Goal: Transaction & Acquisition: Purchase product/service

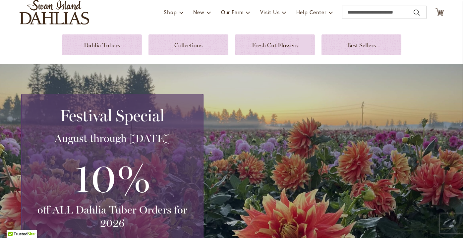
scroll to position [17, 0]
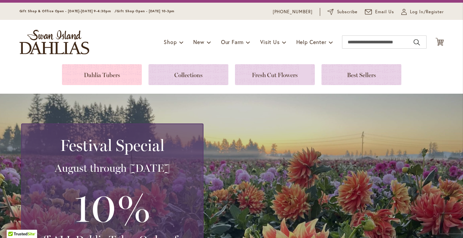
click at [99, 76] on link at bounding box center [102, 74] width 80 height 21
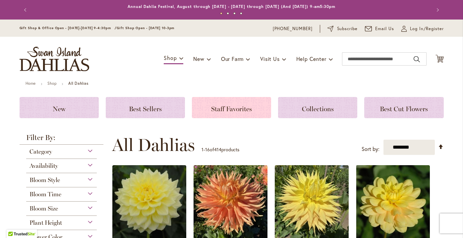
click at [239, 104] on h3 "Staff Favorites" at bounding box center [231, 107] width 63 height 7
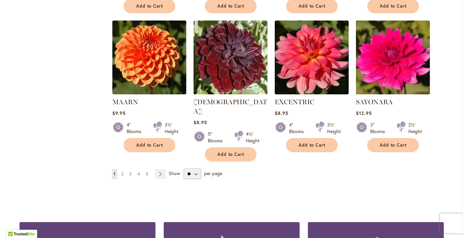
scroll to position [536, 0]
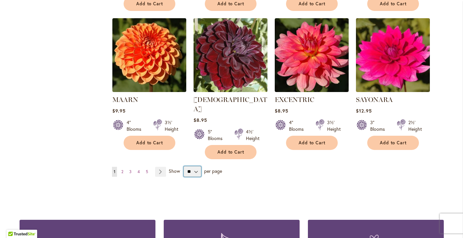
select select "**"
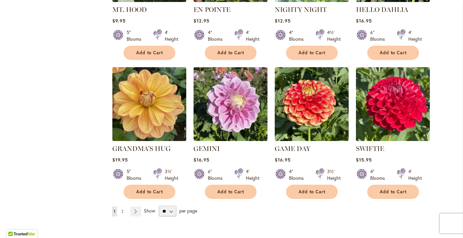
scroll to position [2214, 0]
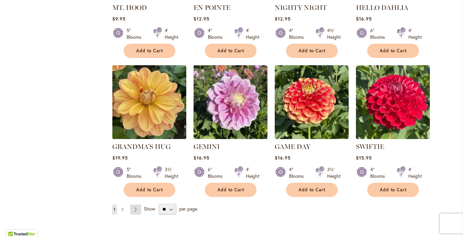
click at [133, 205] on link "Page Next" at bounding box center [135, 210] width 11 height 10
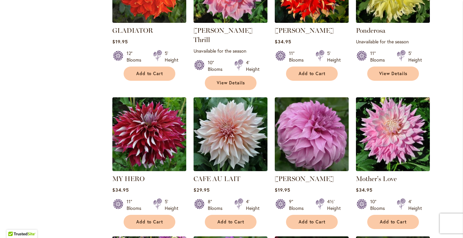
scroll to position [329, 0]
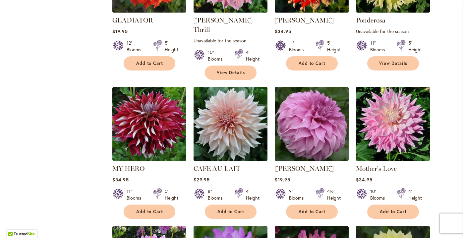
click at [232, 120] on img at bounding box center [229, 123] width 77 height 77
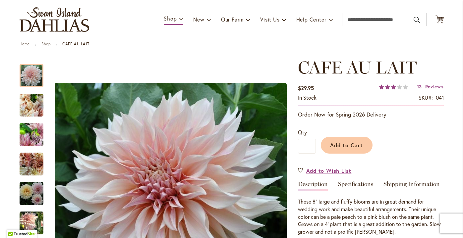
scroll to position [44, 0]
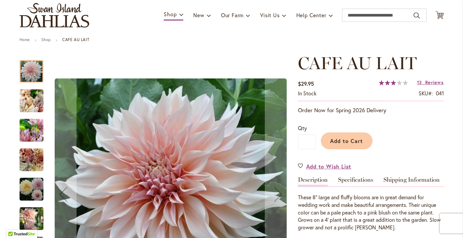
click at [38, 102] on img "Café Au Lait" at bounding box center [32, 101] width 24 height 32
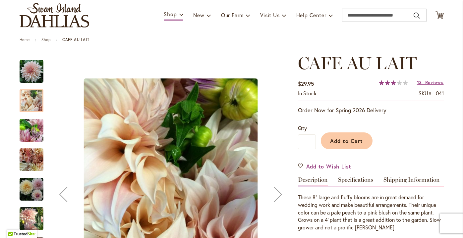
click at [35, 132] on img "Café Au Lait" at bounding box center [32, 131] width 24 height 32
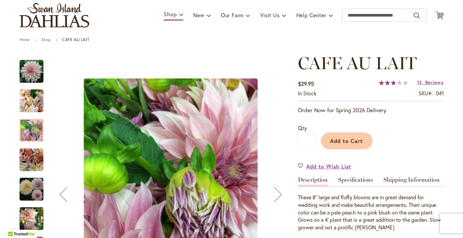
click at [32, 157] on img "Café Au Lait" at bounding box center [32, 160] width 24 height 24
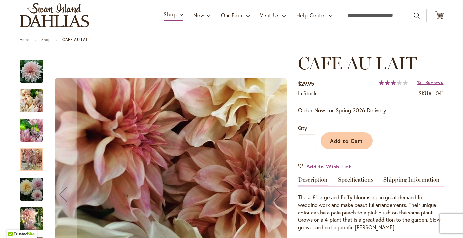
click at [33, 191] on img "Café Au Lait" at bounding box center [32, 190] width 24 height 24
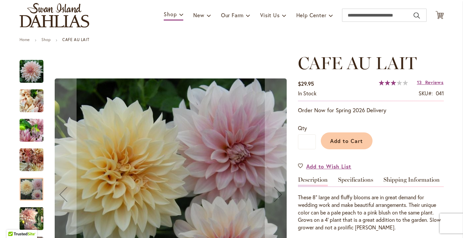
click at [35, 216] on img "Café Au Lait" at bounding box center [32, 218] width 24 height 25
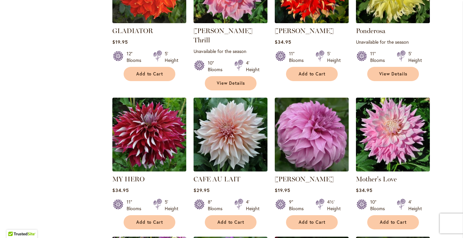
scroll to position [324, 0]
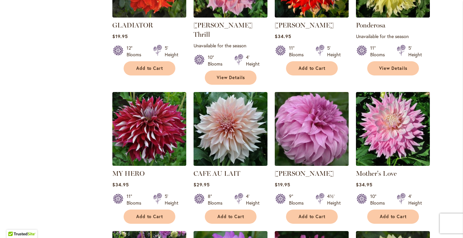
click at [323, 126] on img at bounding box center [311, 128] width 77 height 77
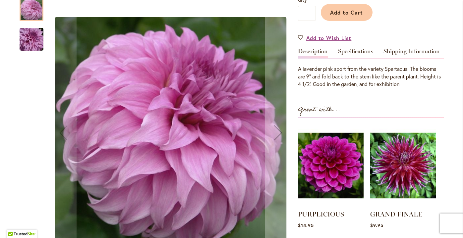
scroll to position [174, 0]
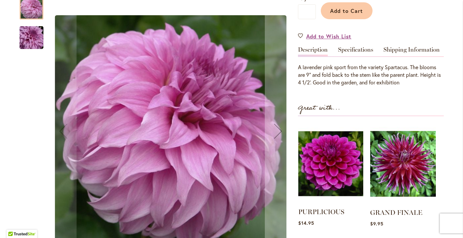
click at [324, 161] on img at bounding box center [330, 163] width 65 height 81
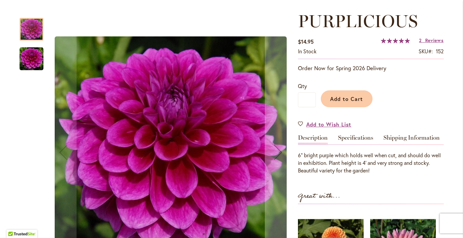
scroll to position [88, 0]
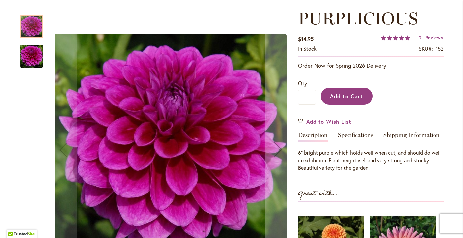
click at [351, 96] on span "Add to Cart" at bounding box center [346, 96] width 33 height 7
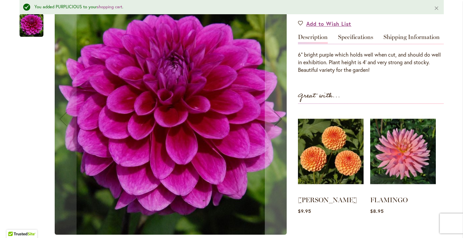
scroll to position [205, 0]
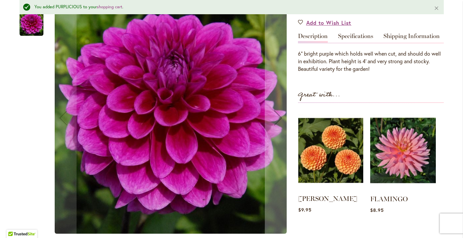
click at [309, 162] on img at bounding box center [330, 150] width 65 height 81
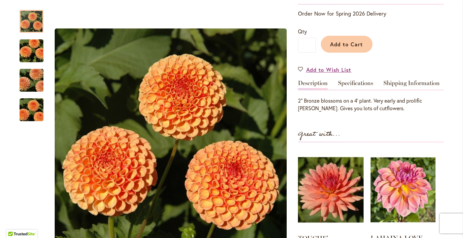
scroll to position [136, 0]
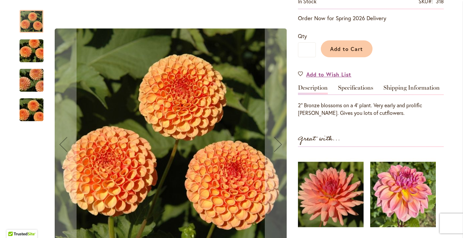
click at [25, 114] on img "AMBER QUEEN" at bounding box center [32, 110] width 48 height 32
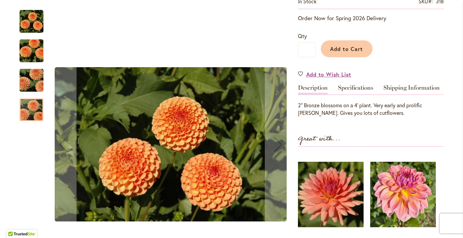
click at [30, 78] on img "AMBER QUEEN" at bounding box center [32, 81] width 48 height 32
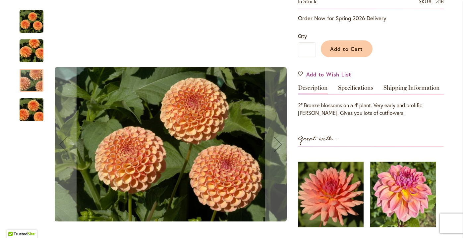
click at [31, 52] on img "AMBER QUEEN" at bounding box center [32, 51] width 48 height 32
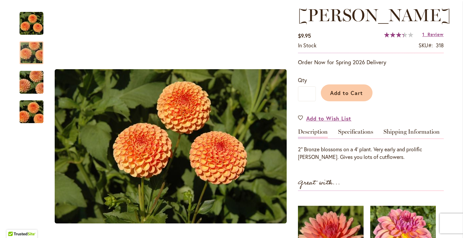
scroll to position [88, 0]
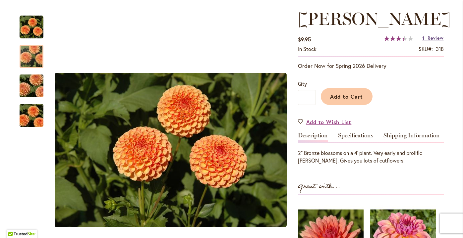
click at [432, 38] on span "Review" at bounding box center [435, 38] width 16 height 6
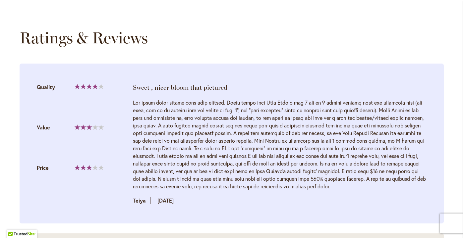
scroll to position [643, 0]
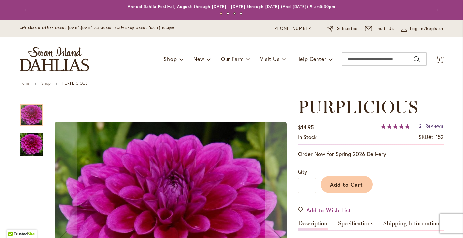
click at [427, 125] on span "Reviews" at bounding box center [434, 126] width 19 height 6
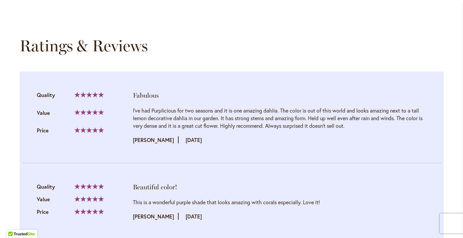
scroll to position [661, 0]
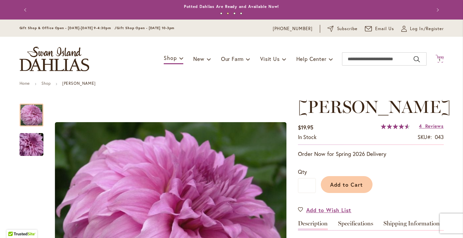
click at [440, 59] on span "1 1 items" at bounding box center [439, 60] width 7 height 3
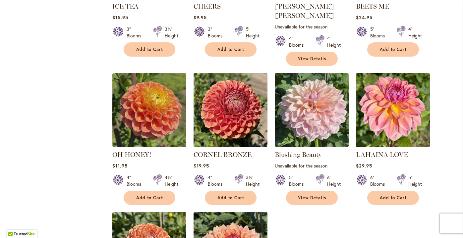
scroll to position [1493, 0]
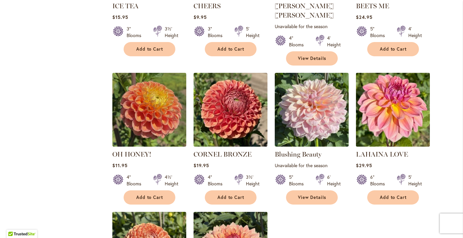
click at [404, 76] on img at bounding box center [392, 109] width 77 height 77
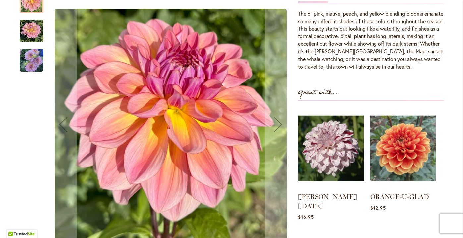
scroll to position [243, 0]
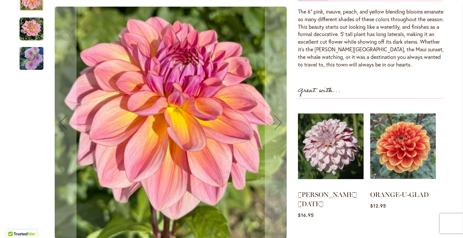
click at [35, 51] on img "LAHAINA LOVE" at bounding box center [32, 58] width 24 height 25
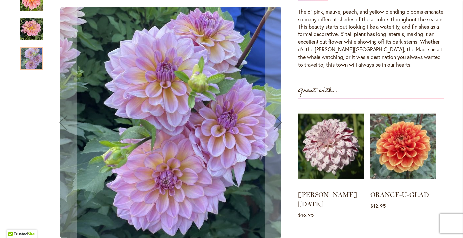
click at [26, 19] on img "LAHAINA LOVE" at bounding box center [32, 29] width 24 height 24
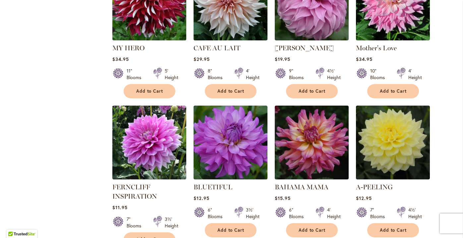
scroll to position [444, 0]
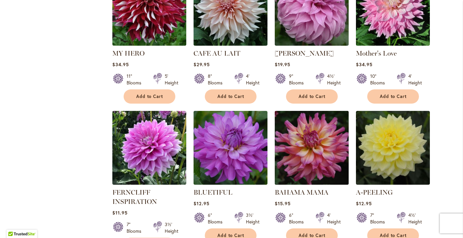
click at [328, 131] on img at bounding box center [311, 147] width 77 height 77
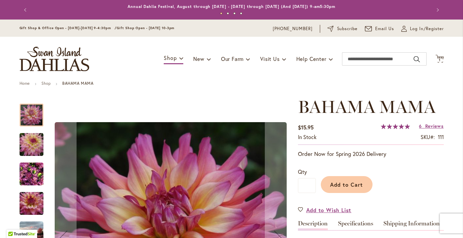
click at [36, 148] on img "Bahama Mama" at bounding box center [32, 145] width 48 height 32
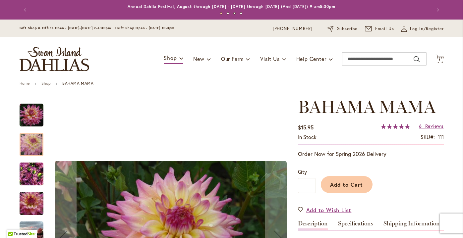
click at [31, 175] on img "Bahama Mama" at bounding box center [32, 174] width 24 height 32
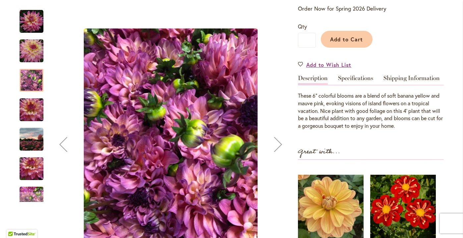
scroll to position [149, 0]
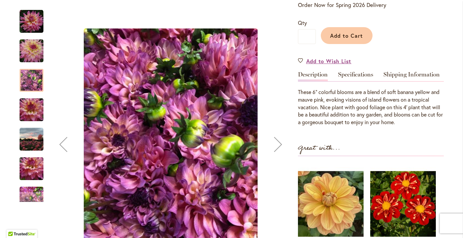
click at [29, 108] on img "Bahama Mama" at bounding box center [32, 110] width 48 height 32
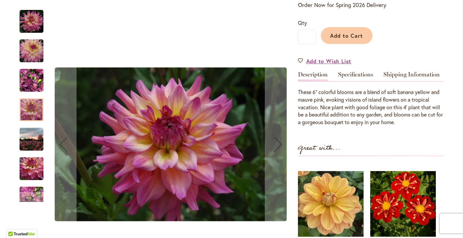
click at [33, 146] on img "Bahama Mama" at bounding box center [32, 140] width 24 height 24
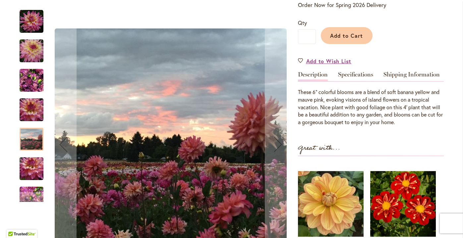
click at [33, 170] on img "Bahama Mama" at bounding box center [32, 169] width 48 height 32
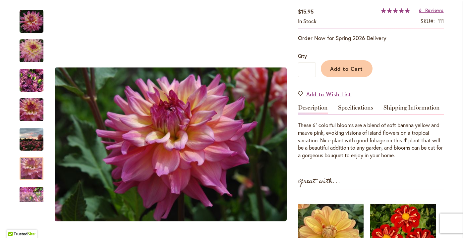
scroll to position [110, 0]
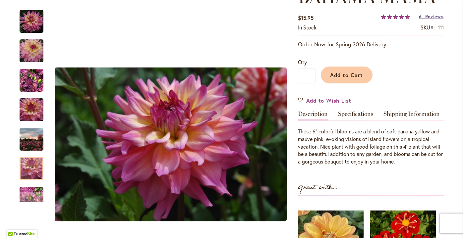
click at [425, 18] on span "Reviews" at bounding box center [434, 16] width 19 height 6
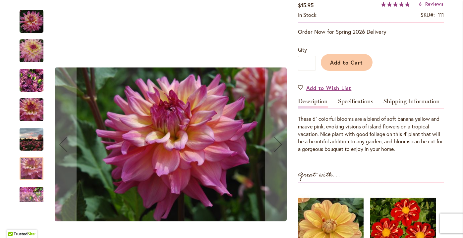
scroll to position [120, 0]
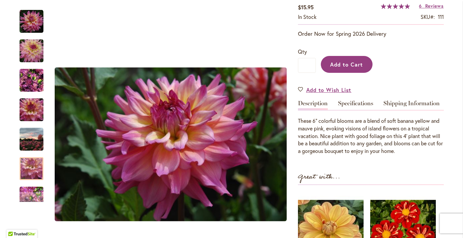
click at [342, 62] on span "Add to Cart" at bounding box center [346, 64] width 33 height 7
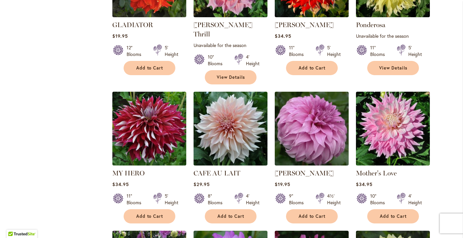
scroll to position [350, 0]
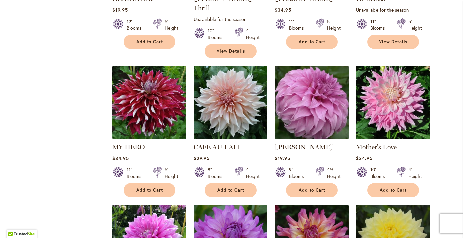
click at [305, 92] on img at bounding box center [311, 102] width 77 height 77
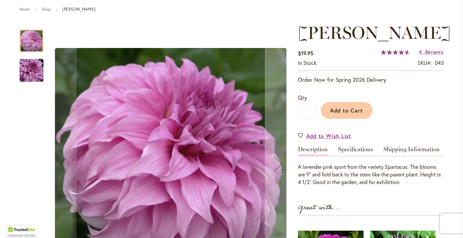
scroll to position [89, 0]
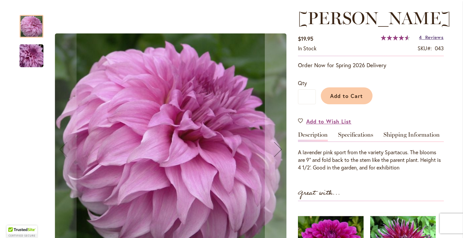
click at [431, 36] on span "Reviews" at bounding box center [434, 37] width 19 height 6
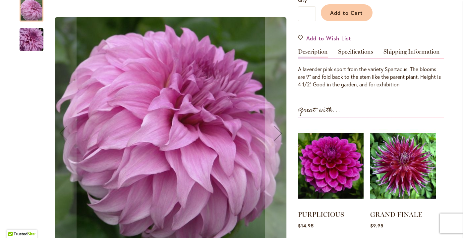
scroll to position [171, 0]
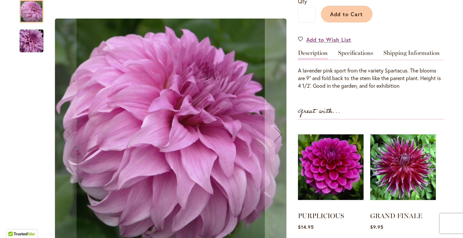
click at [34, 40] on img "Vassio Meggos" at bounding box center [32, 41] width 48 height 32
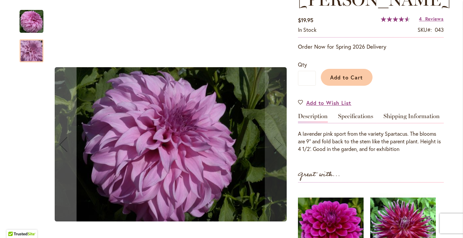
scroll to position [107, 0]
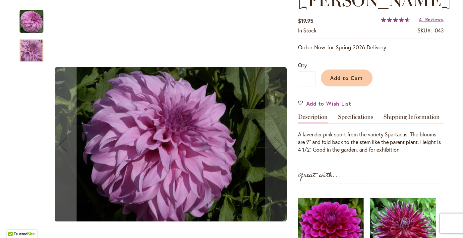
click at [31, 21] on img "Vassio Meggos" at bounding box center [32, 22] width 24 height 24
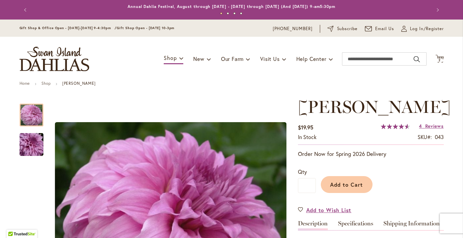
scroll to position [0, 0]
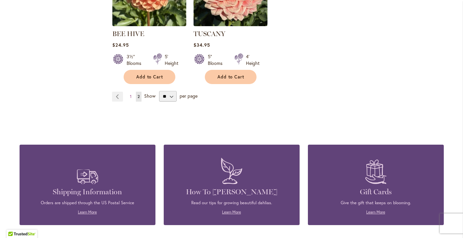
scroll to position [1756, 0]
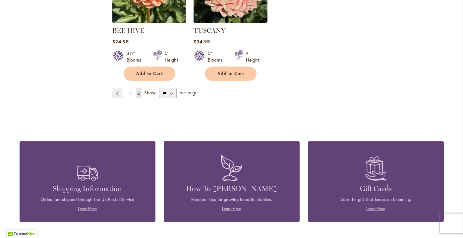
click at [131, 91] on span "1" at bounding box center [131, 93] width 2 height 5
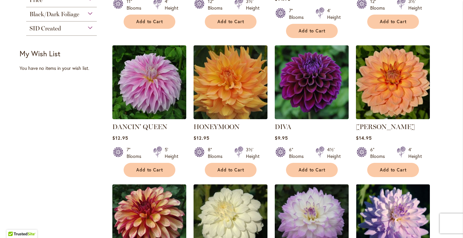
scroll to position [232, 0]
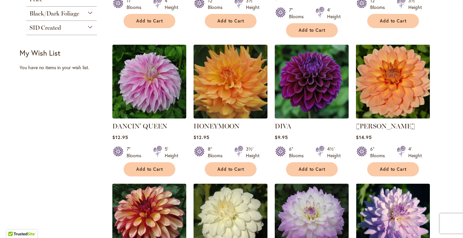
click at [399, 83] on img at bounding box center [392, 81] width 77 height 77
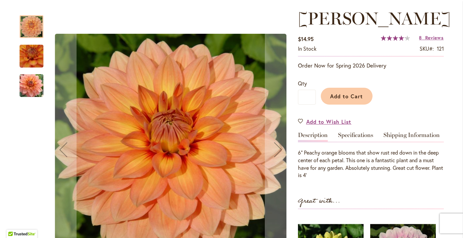
scroll to position [93, 0]
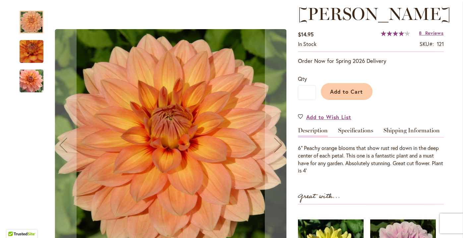
click at [29, 55] on img "Nicholas" at bounding box center [31, 52] width 47 height 46
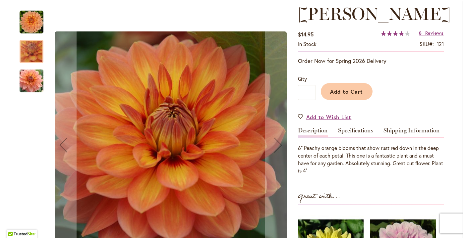
click at [30, 77] on img "Nicholas" at bounding box center [32, 81] width 48 height 32
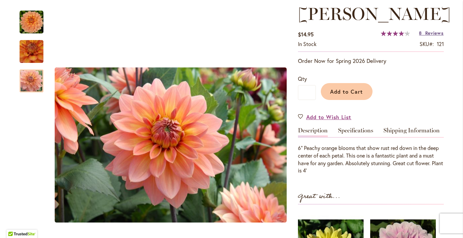
click at [431, 30] on span "Reviews" at bounding box center [434, 33] width 19 height 6
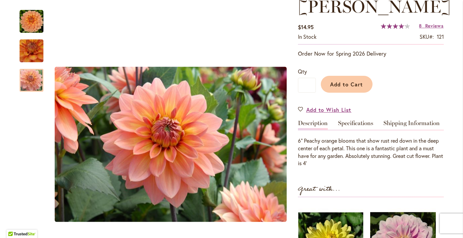
scroll to position [99, 0]
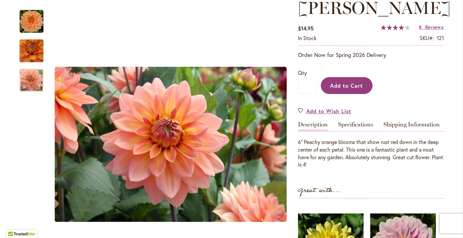
click at [348, 82] on span "Add to Cart" at bounding box center [346, 85] width 33 height 7
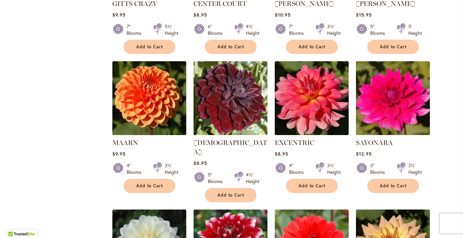
scroll to position [505, 0]
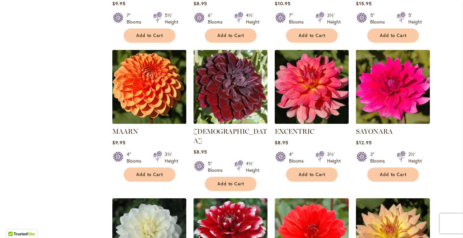
click at [158, 87] on img at bounding box center [148, 86] width 77 height 77
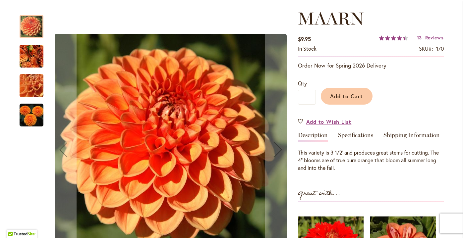
scroll to position [94, 0]
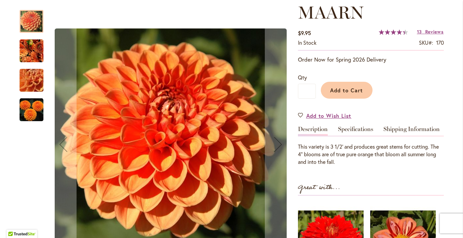
click at [29, 47] on img "MAARN" at bounding box center [32, 51] width 24 height 26
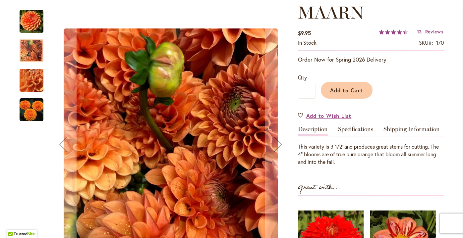
click at [33, 81] on img "MAARN" at bounding box center [32, 81] width 48 height 36
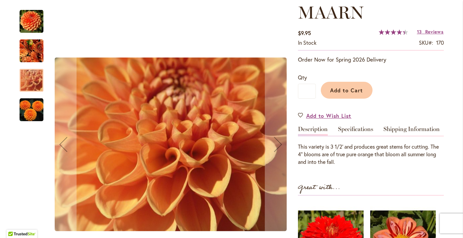
click at [31, 107] on img "MAARN" at bounding box center [32, 110] width 24 height 24
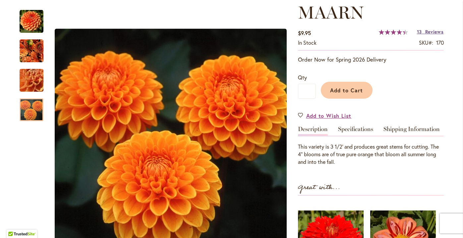
click at [430, 31] on span "Reviews" at bounding box center [434, 31] width 19 height 6
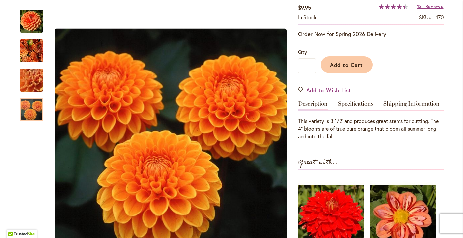
scroll to position [117, 0]
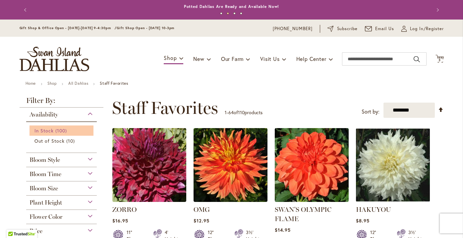
click at [44, 130] on span "In Stock" at bounding box center [43, 131] width 19 height 6
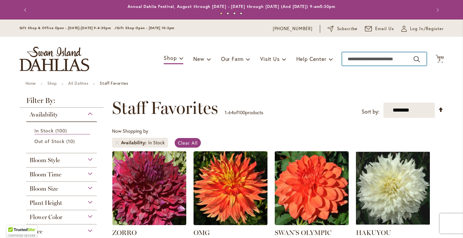
click at [346, 60] on input "Search" at bounding box center [384, 58] width 84 height 13
type input "*****"
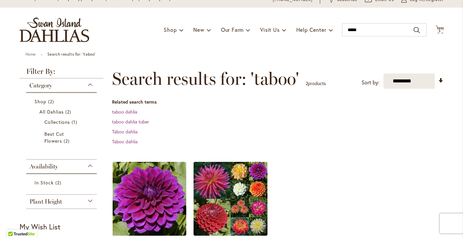
scroll to position [25, 0]
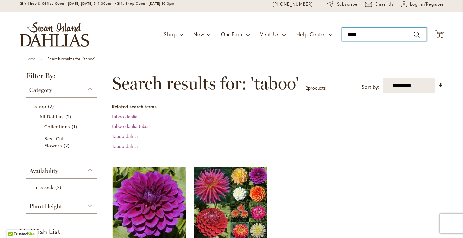
drag, startPoint x: 363, startPoint y: 33, endPoint x: 337, endPoint y: 35, distance: 25.9
click at [337, 35] on div "Toggle Nav Shop Dahlia Tubers Collections Fresh Cut Dahlias Gardening Supplies …" at bounding box center [231, 34] width 437 height 44
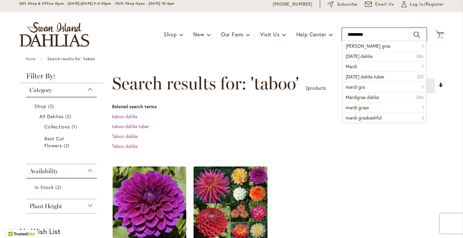
type input "**********"
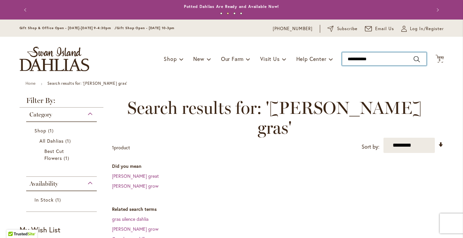
click at [361, 58] on input "**********" at bounding box center [384, 58] width 84 height 13
type input "**********"
click at [362, 60] on input "**********" at bounding box center [384, 58] width 84 height 13
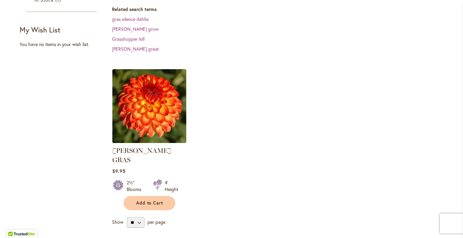
scroll to position [201, 0]
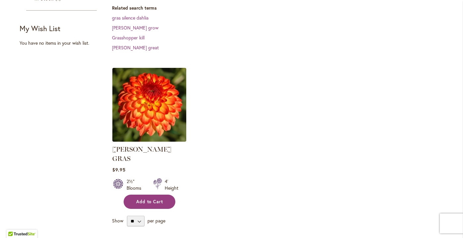
click at [160, 199] on span "Add to Cart" at bounding box center [149, 202] width 27 height 6
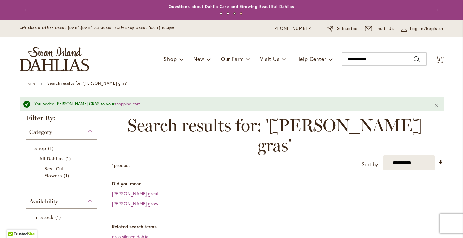
scroll to position [0, 0]
drag, startPoint x: 376, startPoint y: 61, endPoint x: 343, endPoint y: 52, distance: 33.5
click at [343, 52] on input "**********" at bounding box center [384, 58] width 84 height 13
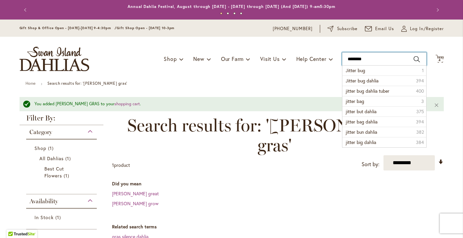
type input "*********"
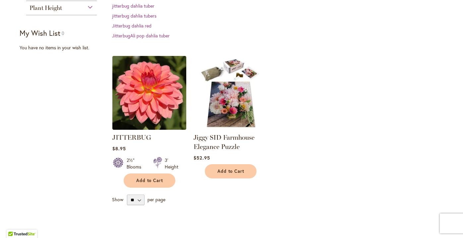
scroll to position [148, 0]
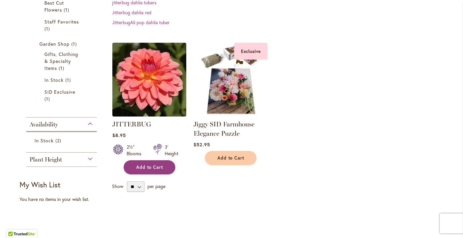
click at [148, 165] on span "Add to Cart" at bounding box center [149, 168] width 27 height 6
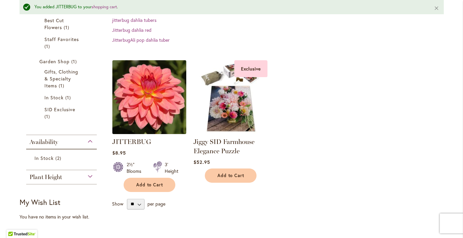
click at [155, 99] on img at bounding box center [148, 96] width 77 height 77
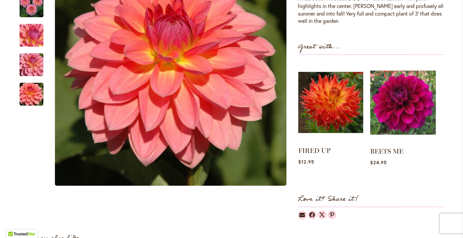
scroll to position [244, 0]
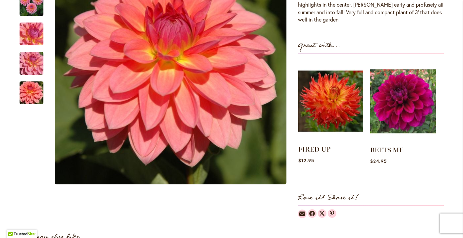
click at [324, 100] on img at bounding box center [330, 101] width 65 height 81
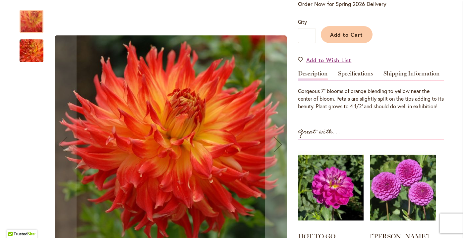
scroll to position [154, 0]
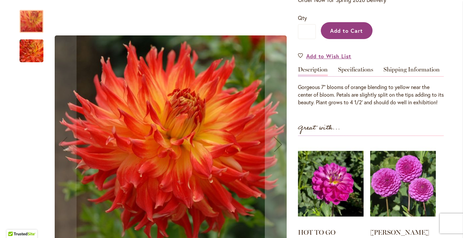
click at [343, 33] on button "Add to Cart" at bounding box center [347, 30] width 52 height 17
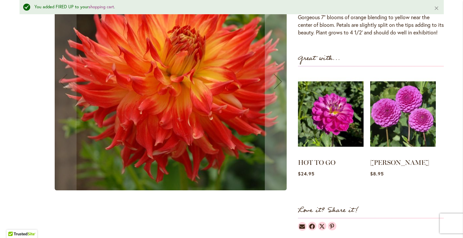
scroll to position [241, 0]
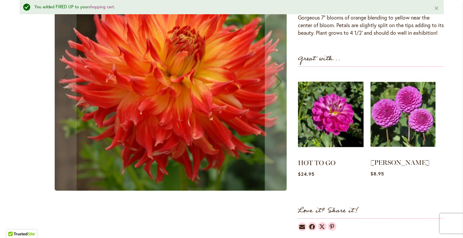
click at [386, 123] on img at bounding box center [402, 114] width 65 height 81
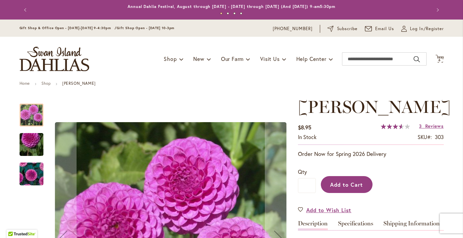
click at [342, 185] on span "Add to Cart" at bounding box center [346, 184] width 33 height 7
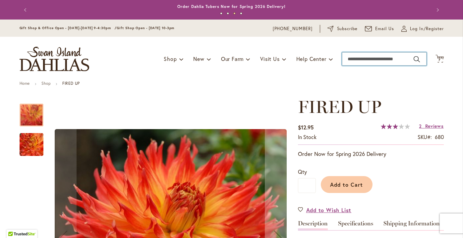
click at [351, 60] on input "Search" at bounding box center [384, 58] width 84 height 13
type input "******"
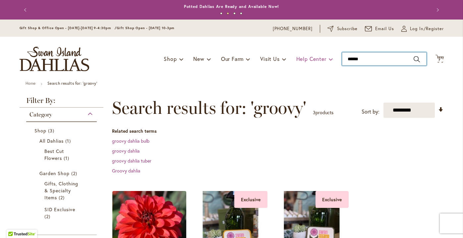
drag, startPoint x: 370, startPoint y: 60, endPoint x: 328, endPoint y: 61, distance: 42.1
click at [329, 60] on div "Toggle Nav Shop Dahlia Tubers Collections Fresh Cut Dahlias Gardening Supplies …" at bounding box center [231, 59] width 437 height 44
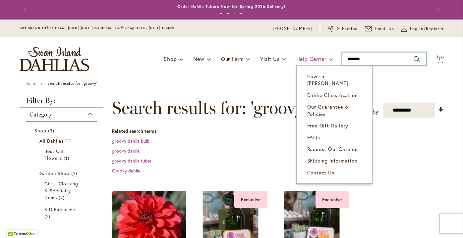
type input "********"
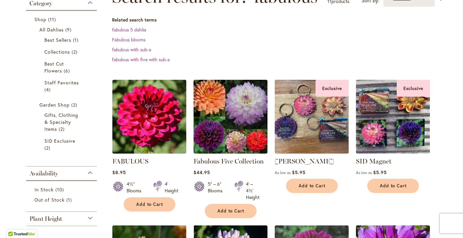
scroll to position [112, 0]
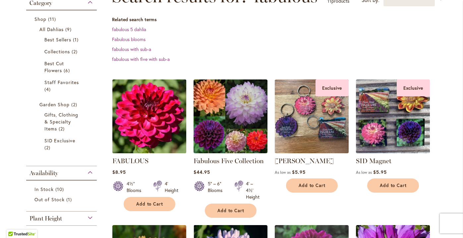
click at [150, 115] on img at bounding box center [148, 115] width 77 height 77
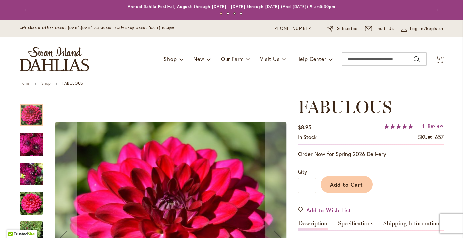
click at [30, 166] on img "FABULOUS" at bounding box center [32, 174] width 24 height 32
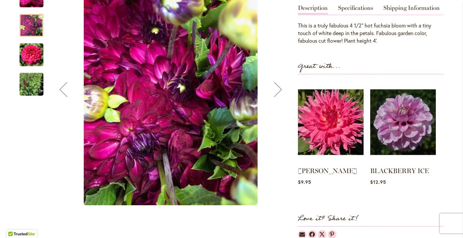
scroll to position [216, 0]
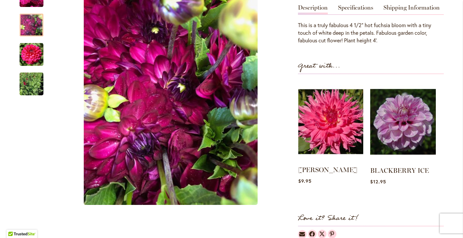
click at [319, 128] on img at bounding box center [330, 121] width 65 height 81
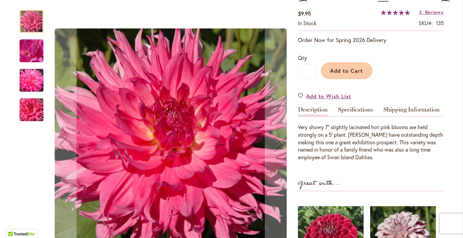
scroll to position [114, 0]
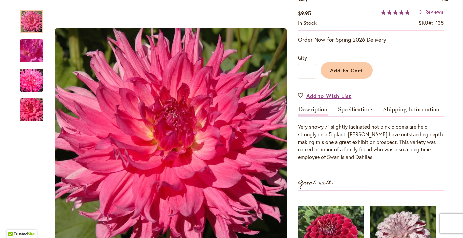
click at [27, 77] on img "HELEN RICHMOND" at bounding box center [32, 80] width 24 height 24
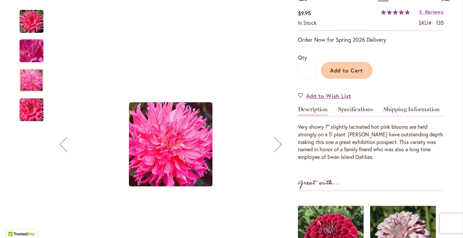
click at [26, 49] on img "HELEN RICHMOND" at bounding box center [32, 51] width 48 height 36
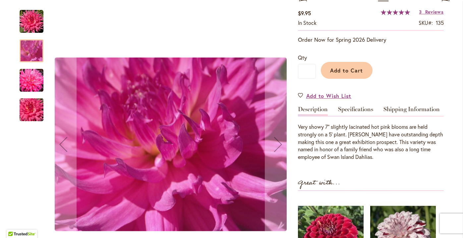
click at [28, 117] on img "HELEN RICHMOND" at bounding box center [32, 110] width 48 height 32
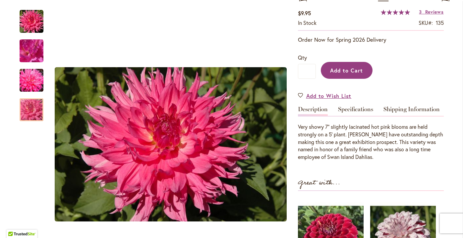
click at [346, 74] on span "Add to Cart" at bounding box center [346, 70] width 33 height 7
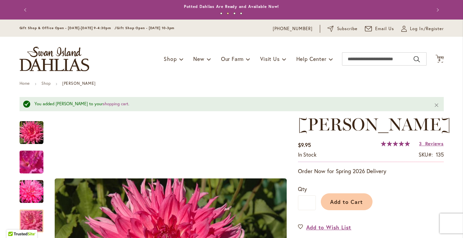
scroll to position [0, 0]
click at [366, 58] on input "Search" at bounding box center [384, 58] width 84 height 13
type input "*********"
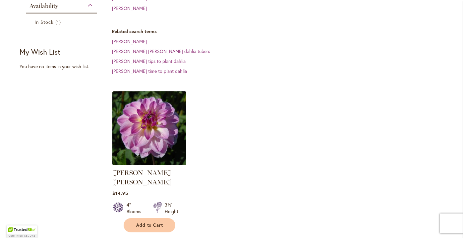
scroll to position [180, 0]
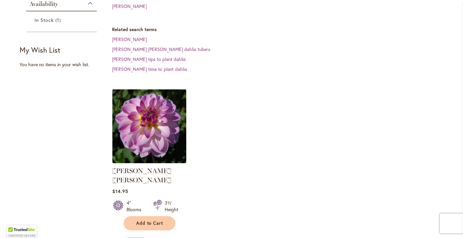
click at [165, 91] on img at bounding box center [148, 125] width 77 height 77
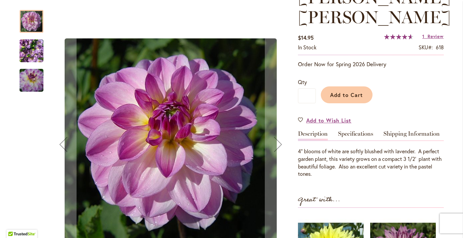
scroll to position [111, 0]
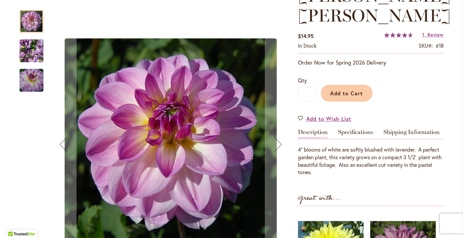
click at [26, 51] on img "LISA LISA" at bounding box center [32, 51] width 24 height 32
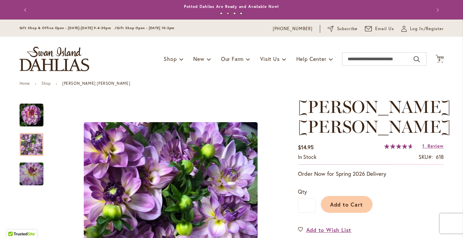
scroll to position [0, 0]
click at [363, 59] on input "Search" at bounding box center [384, 58] width 84 height 13
type input "*****"
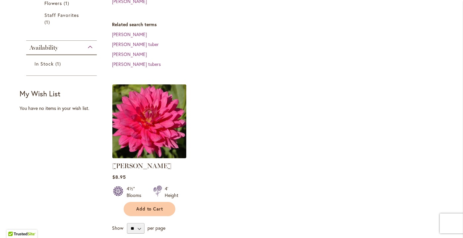
scroll to position [173, 0]
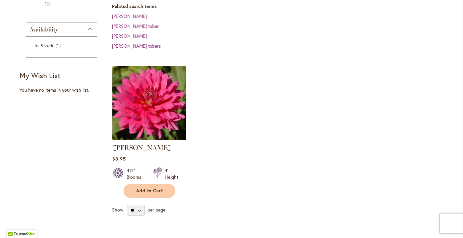
click at [152, 103] on img at bounding box center [148, 102] width 77 height 77
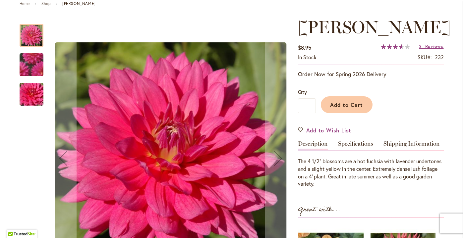
scroll to position [77, 0]
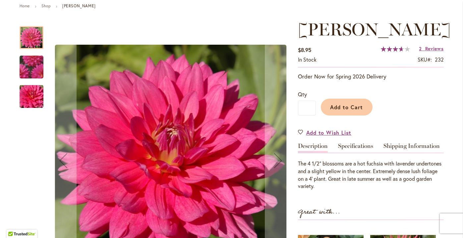
click at [29, 68] on img "JENNA" at bounding box center [31, 67] width 46 height 46
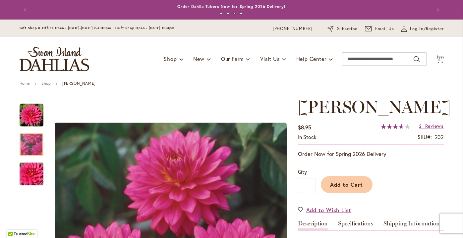
scroll to position [0, 0]
click at [438, 57] on icon "Cart .cls-1 { fill: #231f20; }" at bounding box center [439, 59] width 8 height 8
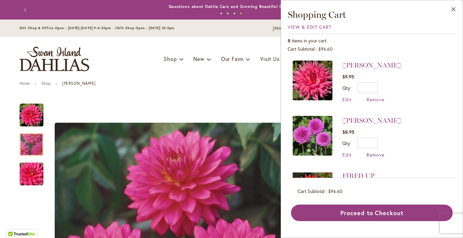
click at [378, 153] on span "Remove" at bounding box center [375, 155] width 18 height 6
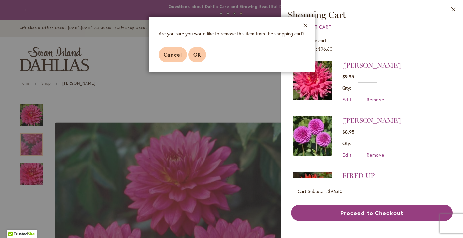
click at [196, 56] on span "OK" at bounding box center [197, 54] width 8 height 7
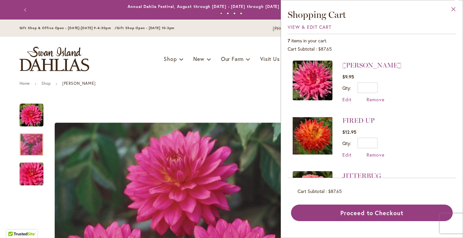
click at [456, 7] on button "Close" at bounding box center [453, 10] width 18 height 21
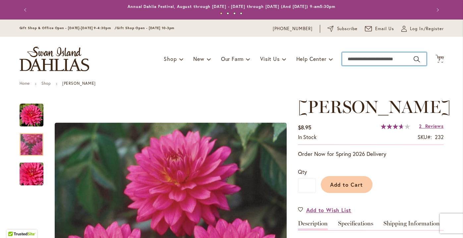
click at [372, 56] on input "Search" at bounding box center [384, 58] width 84 height 13
type input "***"
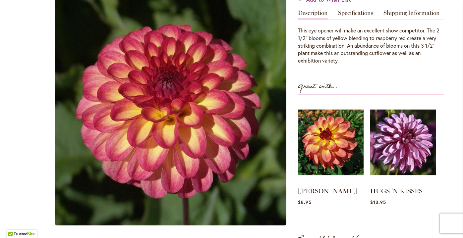
scroll to position [218, 0]
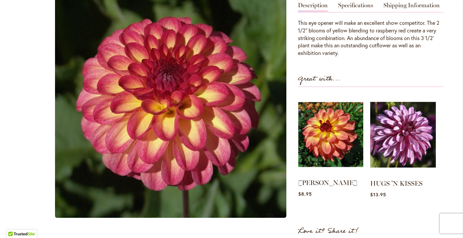
click at [330, 137] on img at bounding box center [330, 134] width 65 height 81
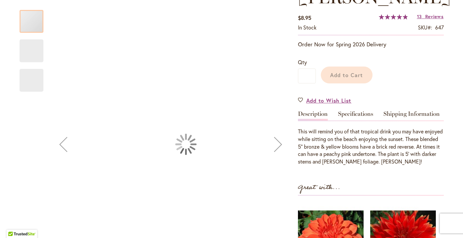
scroll to position [122, 0]
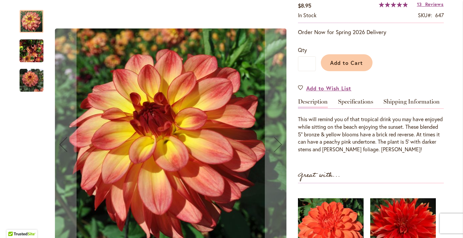
click at [33, 54] on img "MAI TAI" at bounding box center [32, 51] width 24 height 32
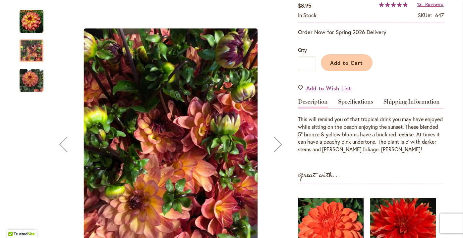
click at [33, 71] on img "MAI TAI" at bounding box center [32, 81] width 24 height 24
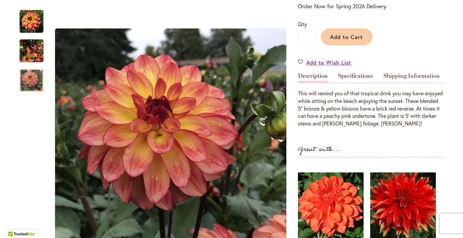
scroll to position [125, 0]
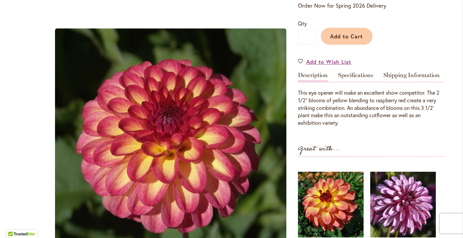
scroll to position [42, 0]
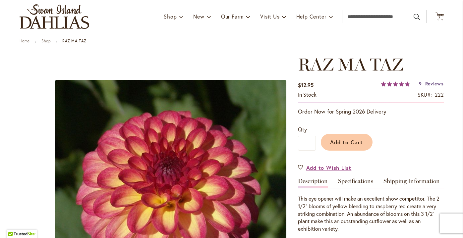
click at [433, 82] on span "Reviews" at bounding box center [434, 83] width 19 height 6
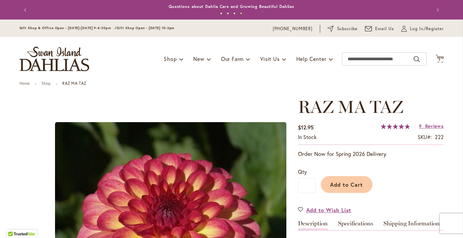
scroll to position [0, 0]
click at [51, 84] on link "Shop" at bounding box center [45, 83] width 9 height 5
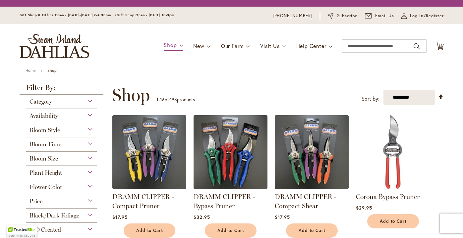
click at [168, 47] on span "Shop" at bounding box center [170, 44] width 13 height 7
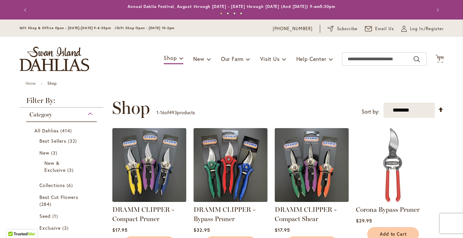
click at [67, 53] on img "store logo" at bounding box center [55, 59] width 70 height 25
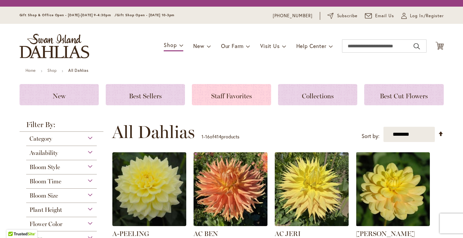
scroll to position [2, 0]
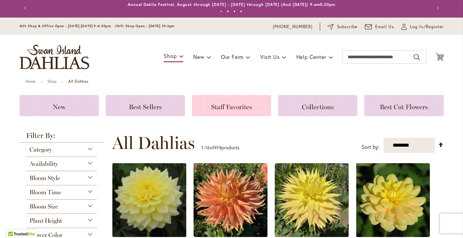
click at [235, 105] on span "Staff Favorites" at bounding box center [231, 107] width 41 height 8
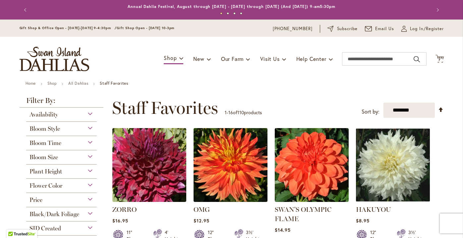
click at [244, 167] on img at bounding box center [229, 164] width 77 height 77
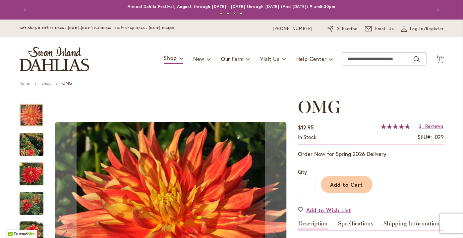
click at [29, 149] on img "Omg" at bounding box center [32, 144] width 24 height 27
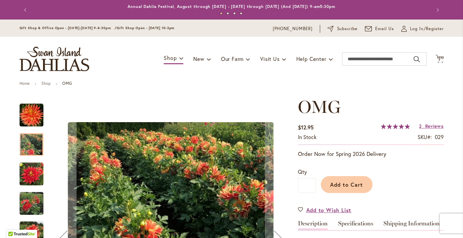
click at [30, 173] on img "Omg" at bounding box center [32, 174] width 24 height 24
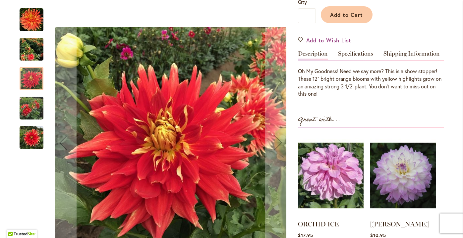
scroll to position [171, 0]
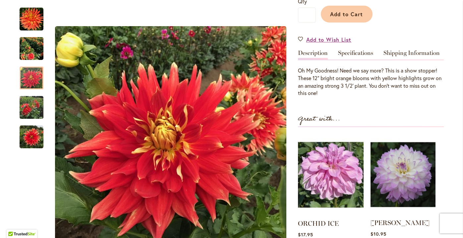
click at [398, 167] on img at bounding box center [402, 174] width 65 height 81
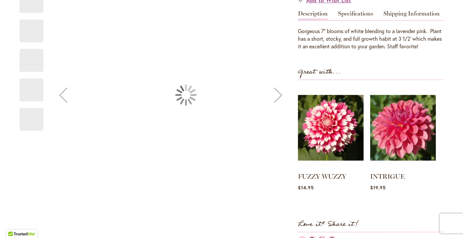
scroll to position [212, 0]
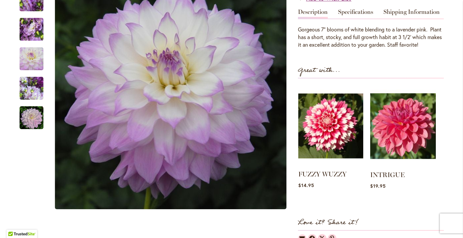
click at [339, 146] on img at bounding box center [330, 125] width 65 height 81
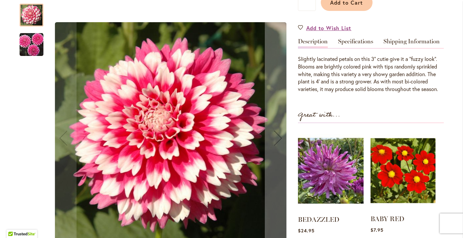
scroll to position [184, 0]
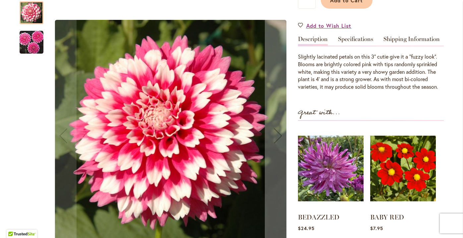
click at [28, 33] on img "FUZZY WUZZY" at bounding box center [32, 42] width 24 height 24
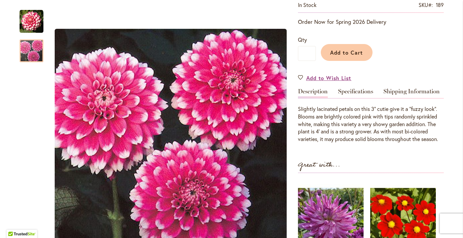
scroll to position [108, 0]
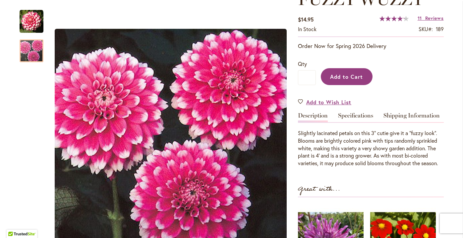
click at [352, 77] on span "Add to Cart" at bounding box center [346, 76] width 33 height 7
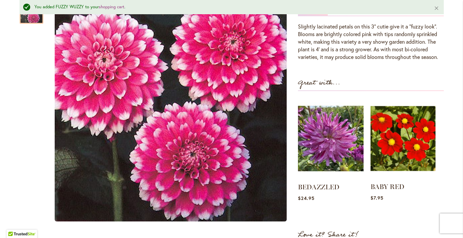
scroll to position [233, 0]
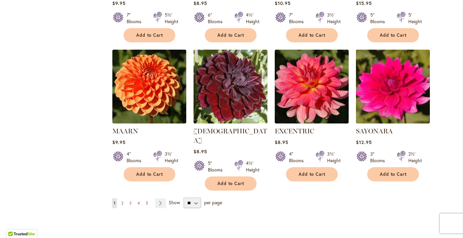
scroll to position [507, 0]
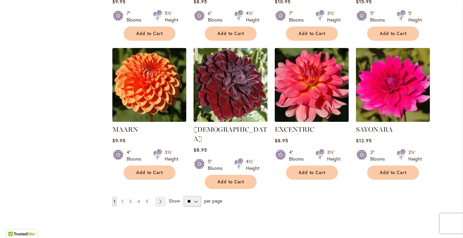
click at [299, 87] on img at bounding box center [311, 84] width 77 height 77
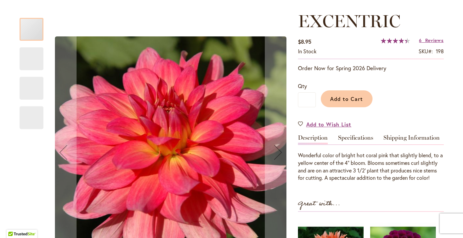
scroll to position [87, 0]
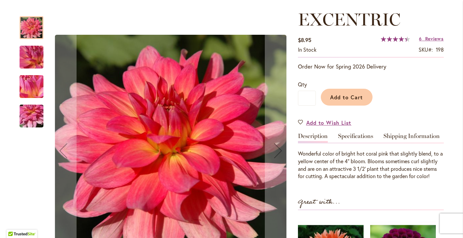
click at [30, 57] on img "EXCENTRIC" at bounding box center [32, 57] width 48 height 36
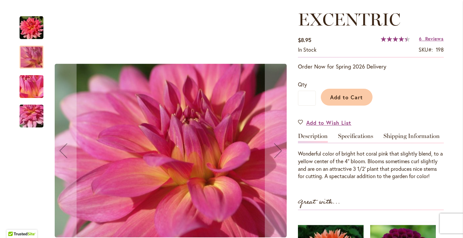
click at [28, 78] on img "EXCENTRIC" at bounding box center [32, 87] width 48 height 36
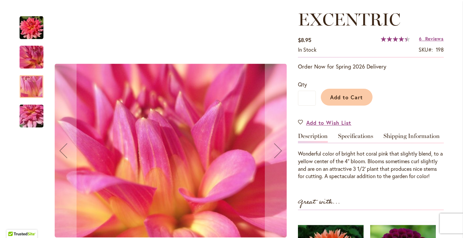
click at [27, 109] on img "EXCENTRIC" at bounding box center [32, 116] width 48 height 36
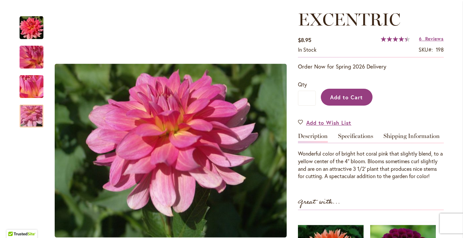
click at [346, 98] on span "Add to Cart" at bounding box center [346, 97] width 33 height 7
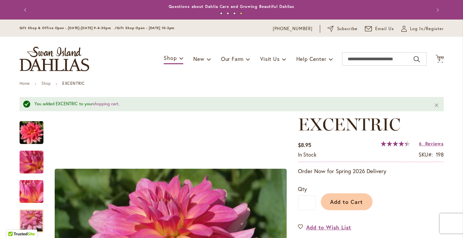
scroll to position [0, 0]
click at [441, 61] on span "9 9 items" at bounding box center [439, 60] width 7 height 3
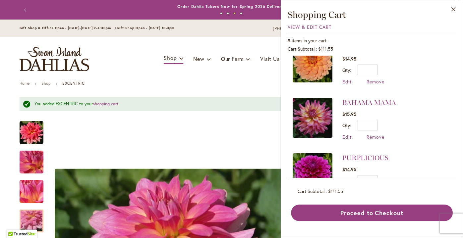
scroll to position [354, 0]
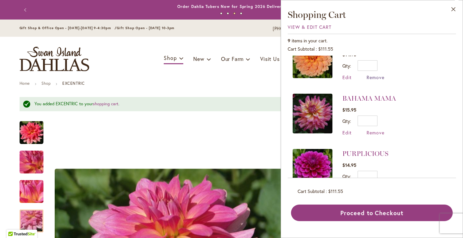
click at [369, 74] on span "Remove" at bounding box center [375, 77] width 18 height 6
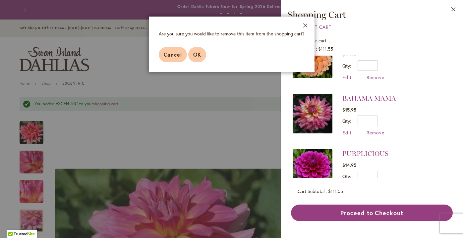
click at [198, 58] on button "OK" at bounding box center [197, 54] width 18 height 15
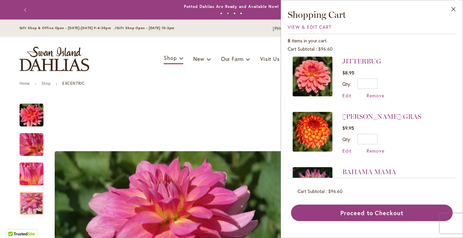
scroll to position [235, 0]
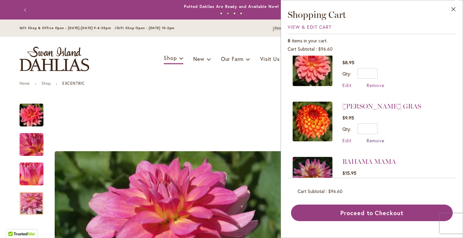
click at [373, 139] on span "Remove" at bounding box center [375, 140] width 18 height 6
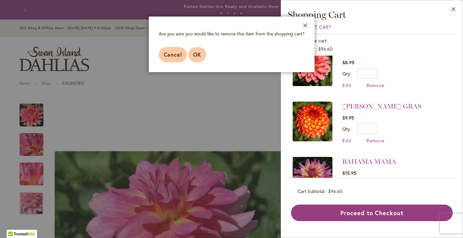
click at [195, 54] on span "OK" at bounding box center [197, 54] width 8 height 7
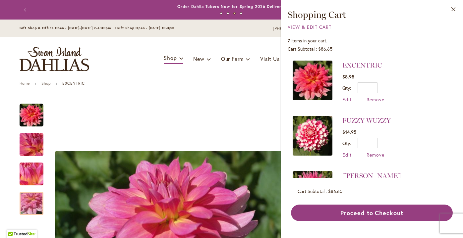
scroll to position [0, 0]
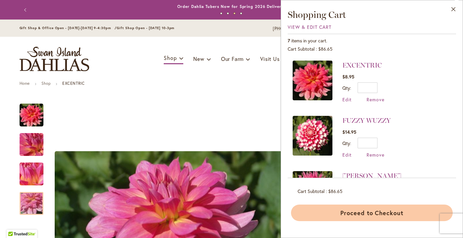
click at [397, 212] on button "Proceed to Checkout" at bounding box center [372, 213] width 162 height 17
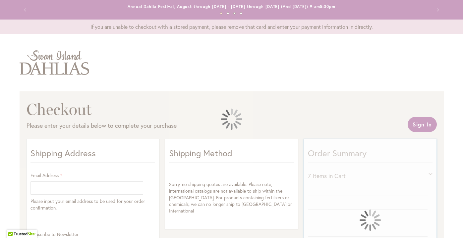
select select "**"
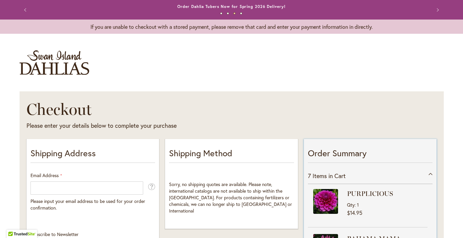
click at [26, 0] on html "Skip to Accessibility Information The store will not work correctly in the case…" at bounding box center [231, 119] width 463 height 238
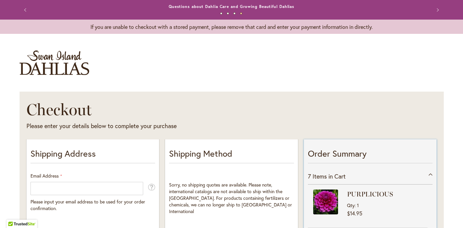
click at [24, 10] on button "Previous" at bounding box center [26, 9] width 13 height 13
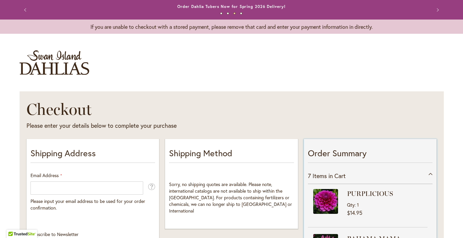
click at [66, 70] on img "store logo" at bounding box center [55, 62] width 70 height 25
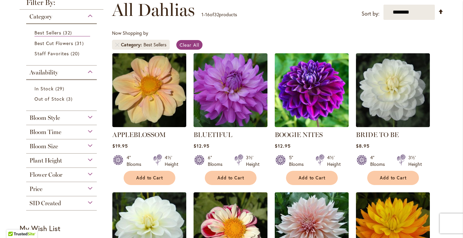
scroll to position [102, 0]
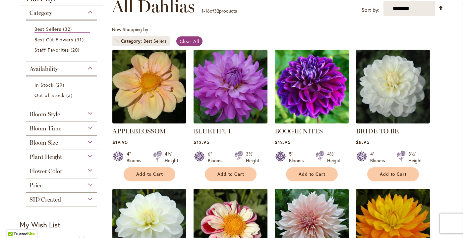
click at [303, 93] on img at bounding box center [311, 86] width 77 height 77
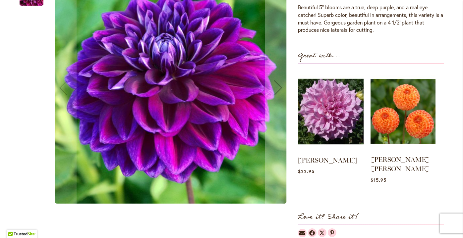
scroll to position [264, 0]
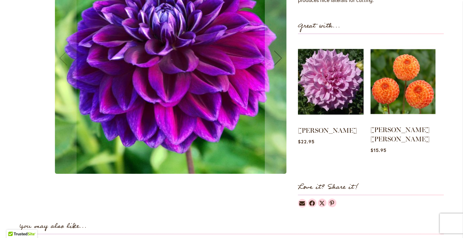
click at [405, 85] on img at bounding box center [402, 81] width 65 height 81
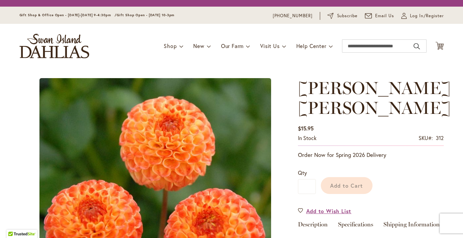
scroll to position [113, 0]
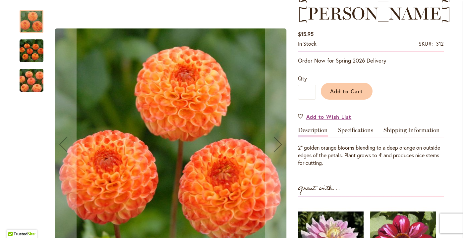
click at [39, 56] on img "GINGER WILLO" at bounding box center [32, 51] width 24 height 24
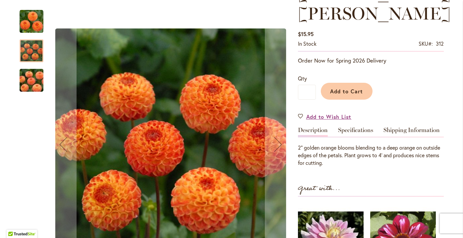
click at [28, 82] on img "GINGER WILLO" at bounding box center [32, 81] width 48 height 32
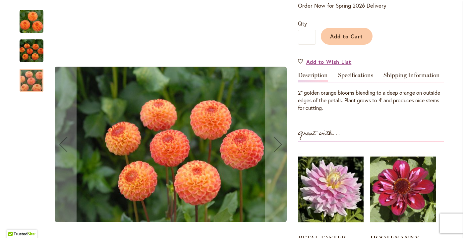
scroll to position [160, 0]
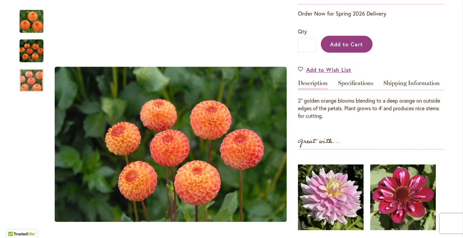
click at [347, 41] on span "Add to Cart" at bounding box center [346, 44] width 33 height 7
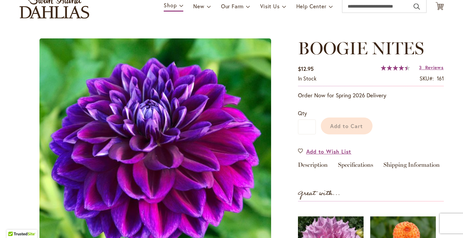
scroll to position [68, 0]
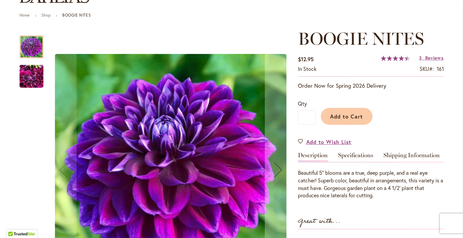
click at [27, 78] on img "BOOGIE NITES" at bounding box center [32, 77] width 24 height 32
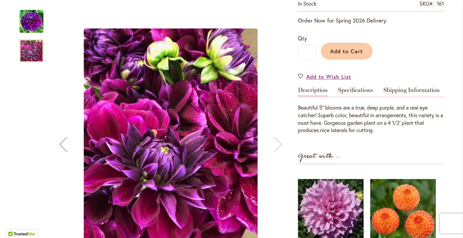
scroll to position [135, 0]
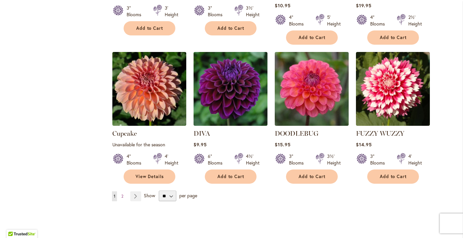
scroll to position [527, 0]
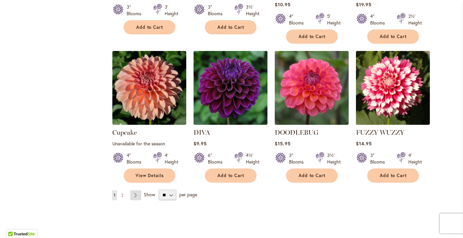
click at [138, 190] on link "Page Next" at bounding box center [135, 195] width 11 height 10
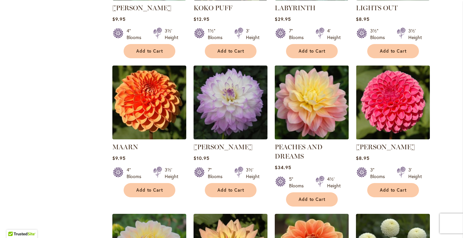
click at [321, 96] on img at bounding box center [311, 102] width 77 height 77
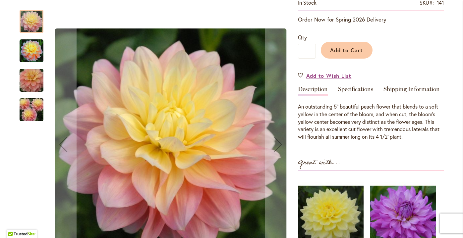
scroll to position [156, 0]
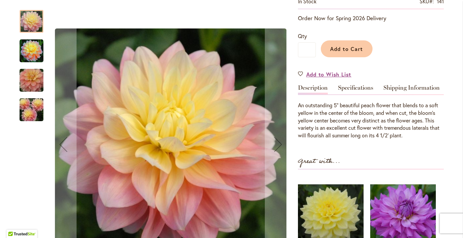
click at [29, 51] on img "PEACHES AND DREAMS" at bounding box center [32, 51] width 24 height 24
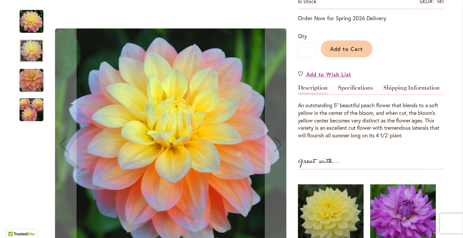
click at [31, 76] on img "PEACHES AND DREAMS" at bounding box center [32, 81] width 48 height 32
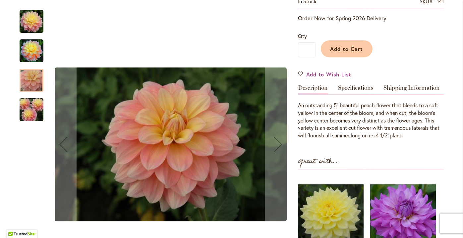
click at [33, 110] on img "PEACHES AND DREAMS" at bounding box center [32, 110] width 48 height 32
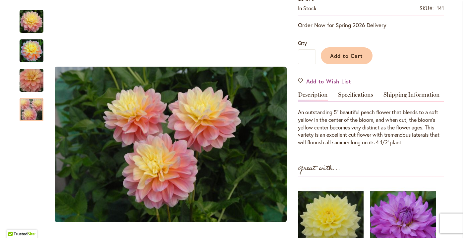
scroll to position [146, 0]
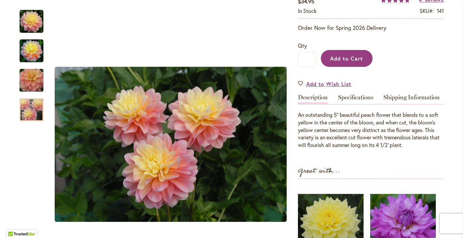
click at [349, 60] on span "Add to Cart" at bounding box center [346, 58] width 33 height 7
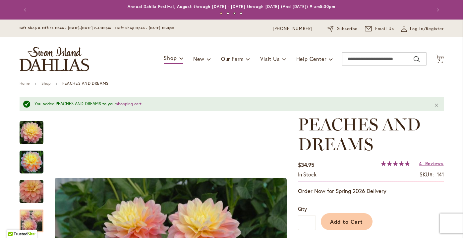
scroll to position [0, 0]
click at [440, 58] on span "9" at bounding box center [439, 60] width 2 height 4
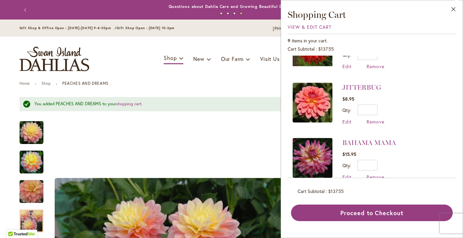
scroll to position [319, 0]
click at [373, 118] on span "Remove" at bounding box center [375, 121] width 18 height 6
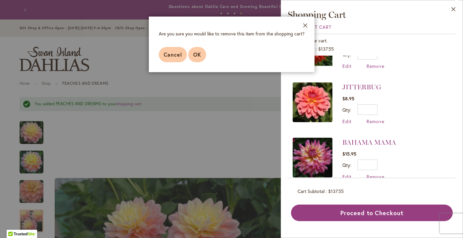
click at [194, 56] on span "OK" at bounding box center [197, 54] width 8 height 7
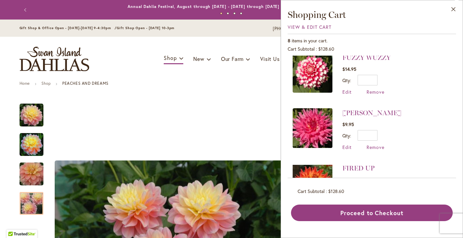
scroll to position [181, 0]
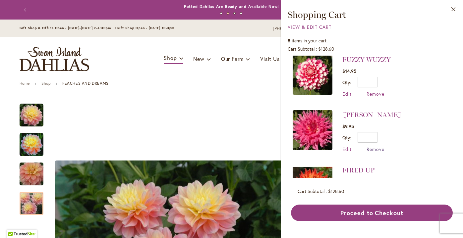
click at [373, 146] on span "Remove" at bounding box center [375, 149] width 18 height 6
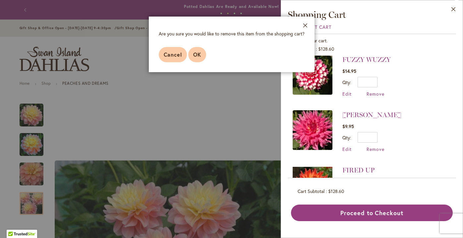
click at [201, 50] on button "OK" at bounding box center [197, 54] width 18 height 15
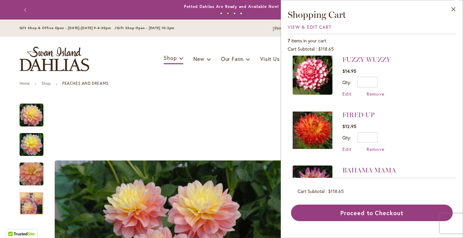
scroll to position [0, 0]
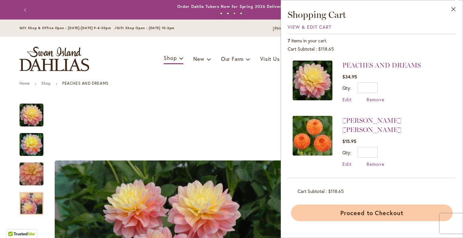
click at [359, 213] on button "Proceed to Checkout" at bounding box center [372, 213] width 162 height 17
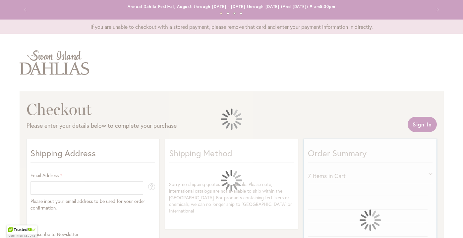
select select "**"
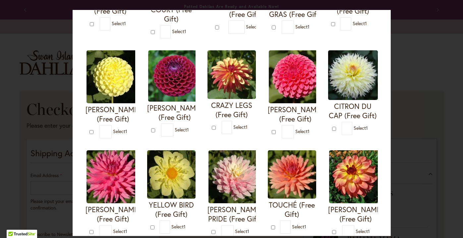
scroll to position [121, 0]
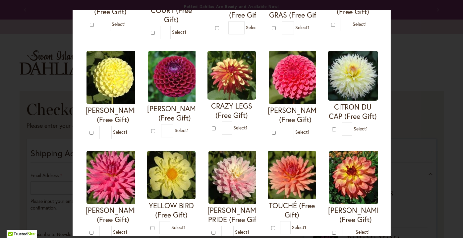
type input "*"
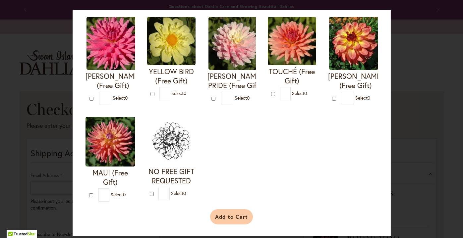
scroll to position [263, 0]
click at [232, 220] on button "Add to Cart" at bounding box center [231, 216] width 43 height 15
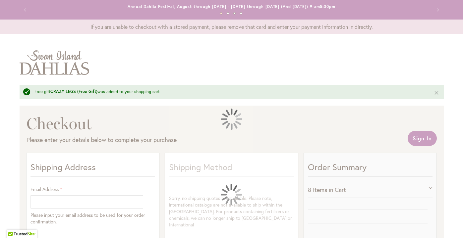
select select "**"
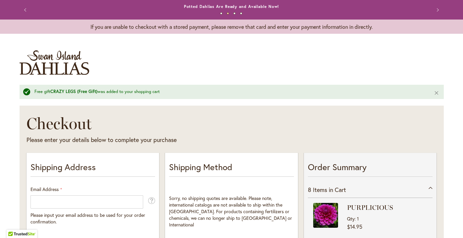
click at [54, 68] on img "store logo" at bounding box center [55, 62] width 70 height 25
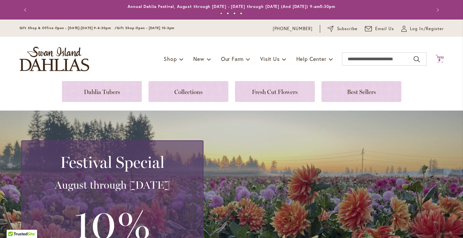
click at [439, 59] on span "8" at bounding box center [439, 60] width 2 height 4
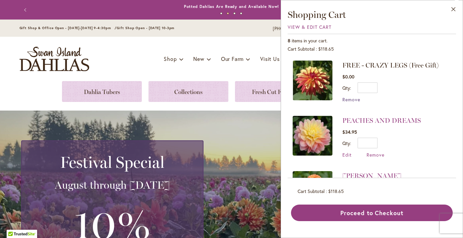
click at [354, 99] on span "Remove" at bounding box center [351, 99] width 18 height 6
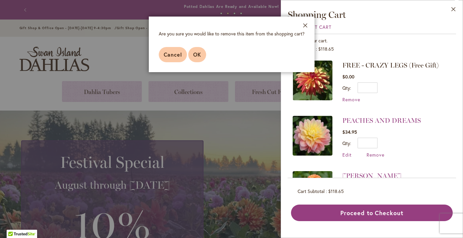
click at [200, 54] on span "OK" at bounding box center [197, 54] width 8 height 7
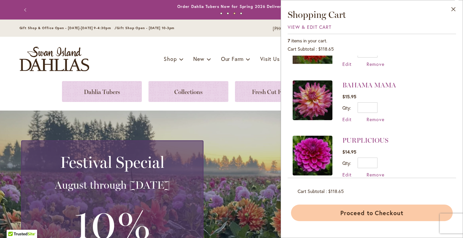
click at [375, 214] on button "Proceed to Checkout" at bounding box center [372, 213] width 162 height 17
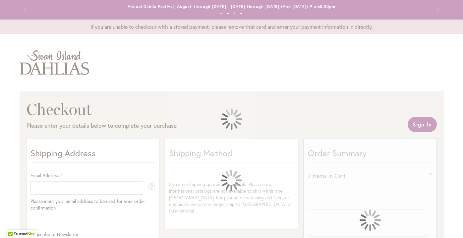
select select "**"
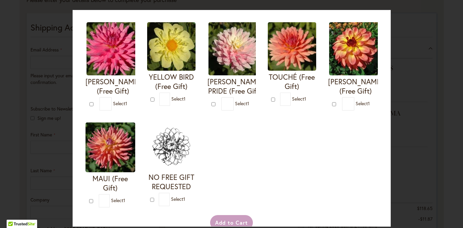
scroll to position [257, 0]
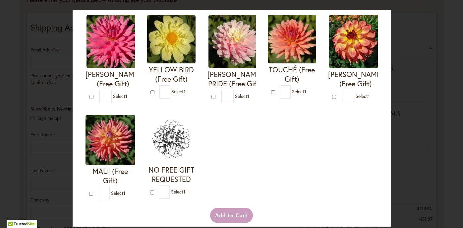
type input "*"
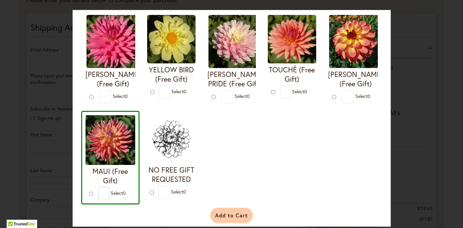
click at [239, 220] on button "Add to Cart" at bounding box center [231, 214] width 43 height 15
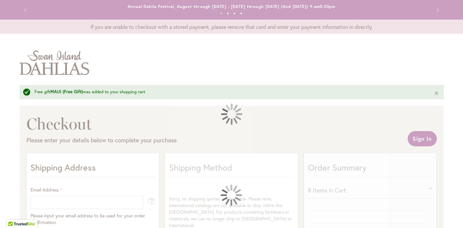
select select "**"
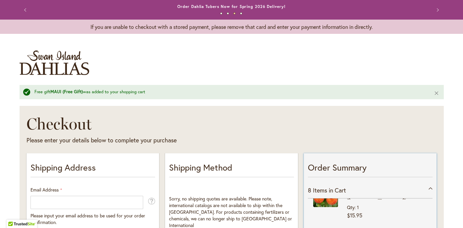
scroll to position [245, 0]
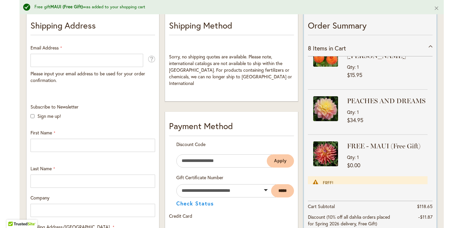
scroll to position [137, 0]
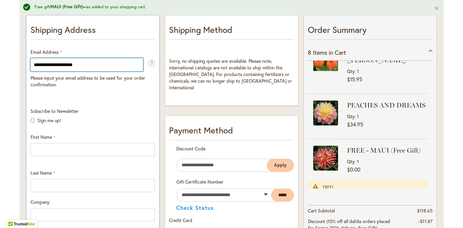
type input "**********"
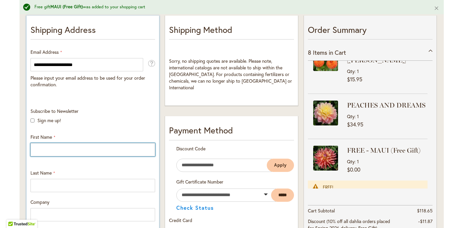
click at [58, 150] on input "First Name" at bounding box center [92, 149] width 125 height 13
type input "*****"
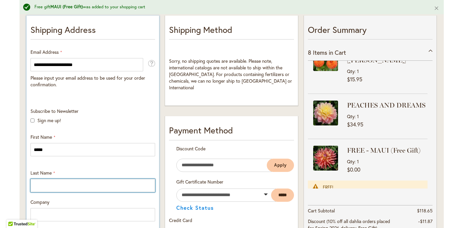
type input "******"
type input "**********"
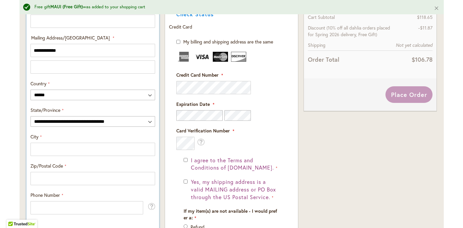
scroll to position [331, 0]
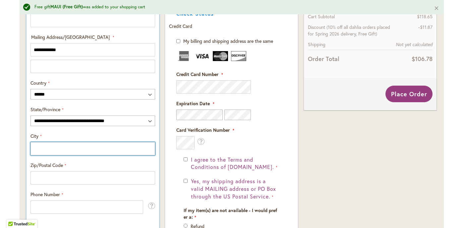
click at [62, 150] on input "City" at bounding box center [92, 148] width 125 height 13
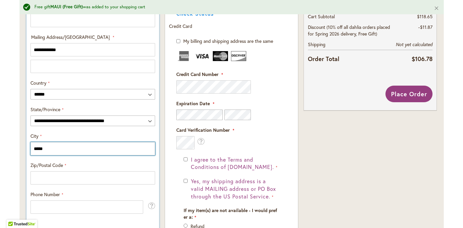
type input "*****"
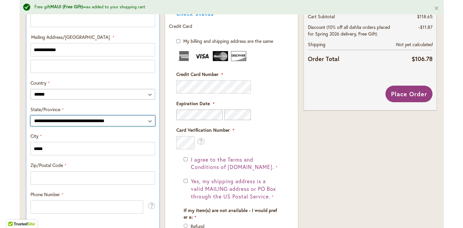
select select "**"
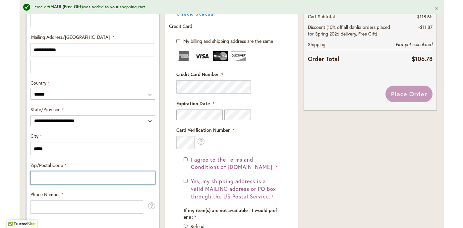
click at [53, 178] on input "Zip/Postal Code" at bounding box center [92, 177] width 125 height 13
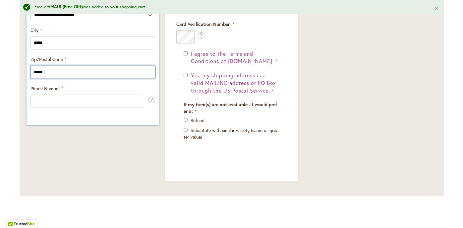
scroll to position [436, 0]
type input "*****"
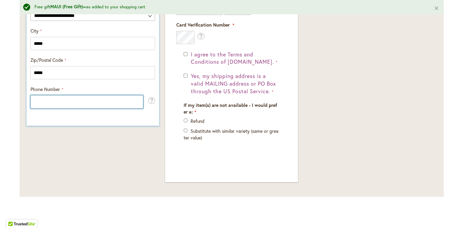
click at [69, 100] on input "Phone Number" at bounding box center [86, 101] width 113 height 13
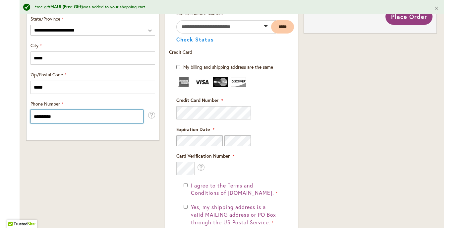
scroll to position [424, 0]
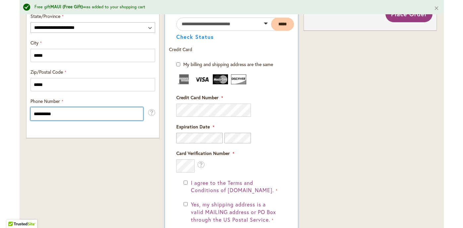
type input "**********"
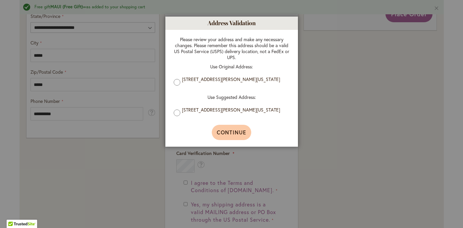
click at [229, 132] on span "Continue" at bounding box center [231, 131] width 29 height 7
type input "**********"
type input "*****"
type input "**********"
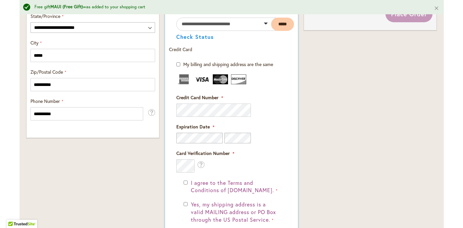
click at [222, 109] on fieldset "Payment Information Payment Method Discount Code Enter discount code Apply Gift…" at bounding box center [231, 124] width 125 height 342
click at [240, 108] on fieldset "Payment Information Payment Method Discount Code Enter discount code Apply Gift…" at bounding box center [231, 124] width 125 height 342
click at [201, 104] on fieldset "Payment Information Payment Method Discount Code Enter discount code Apply Gift…" at bounding box center [231, 124] width 125 height 342
click at [312, 154] on div "Order Summary 8 Items in Cart PURPLICIOUS Qty 1 $14.95 Qty" at bounding box center [370, 23] width 138 height 594
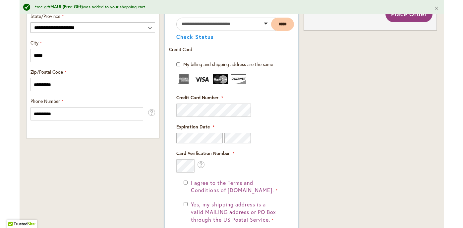
click at [176, 103] on div at bounding box center [176, 103] width 0 height 0
click at [173, 164] on form "My billing and shipping address are the same Billing Address First Name Last Na…" at bounding box center [231, 178] width 125 height 234
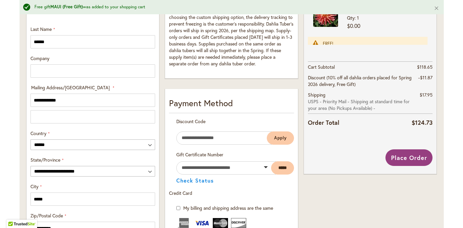
scroll to position [289, 0]
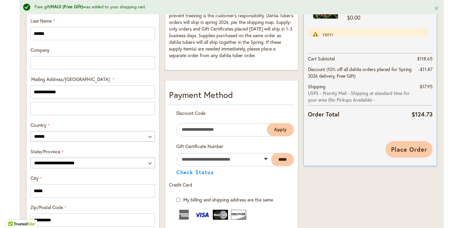
click at [407, 146] on span "Place Order" at bounding box center [409, 149] width 36 height 8
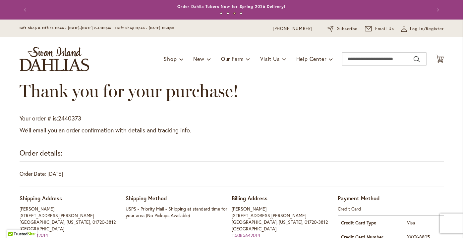
click at [407, 156] on div "Order details:" at bounding box center [232, 155] width 424 height 14
